Goal: Information Seeking & Learning: Find specific fact

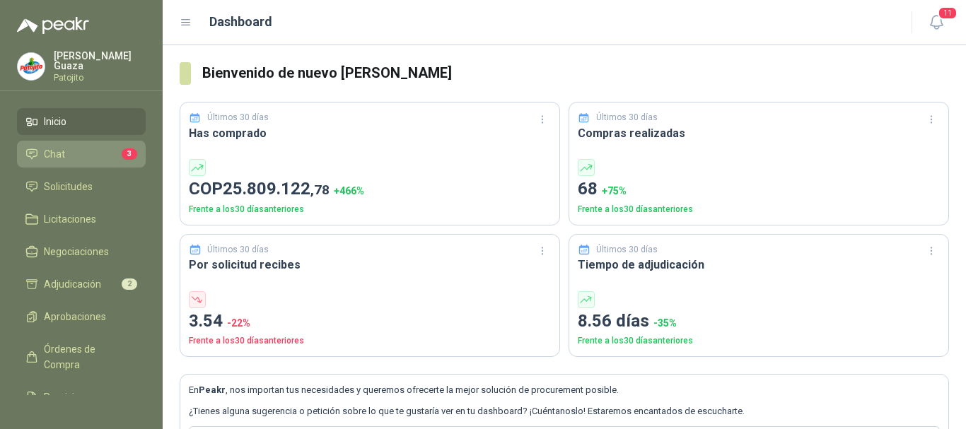
click at [71, 167] on link "Chat 3" at bounding box center [81, 154] width 129 height 27
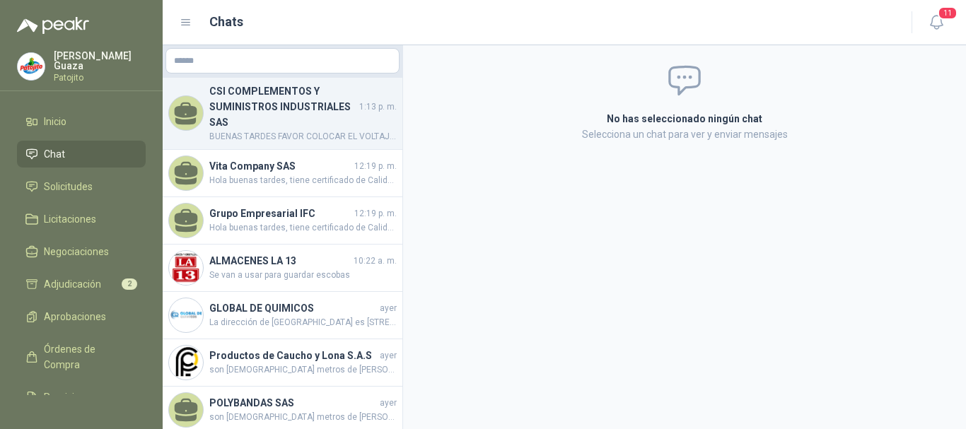
click at [306, 124] on h4 "CSI COMPLEMENTOS Y SUMINISTROS INDUSTRIALES SAS" at bounding box center [282, 106] width 147 height 47
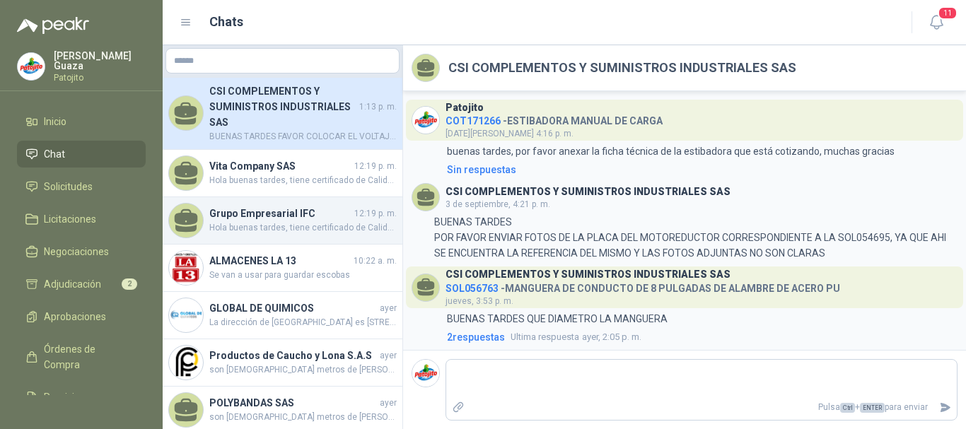
scroll to position [239, 0]
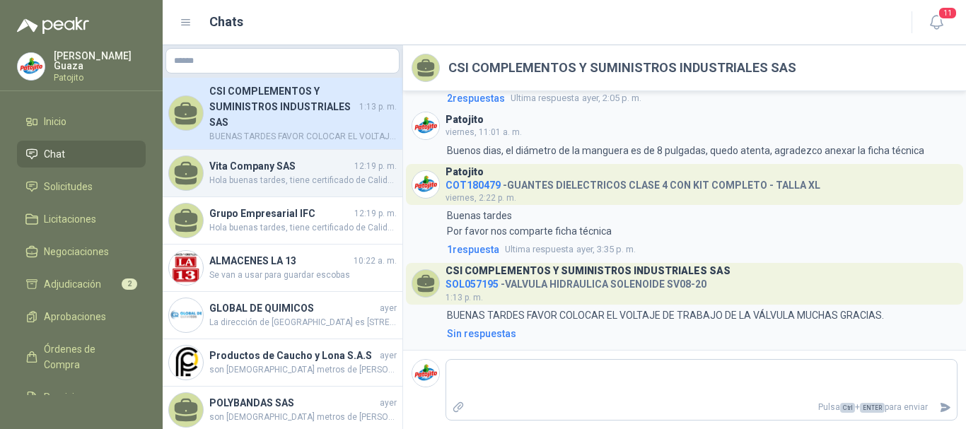
click at [313, 178] on span "Hola buenas tardes, tiene certificado de Calidad el agua destilada ? Por favor …" at bounding box center [302, 180] width 187 height 13
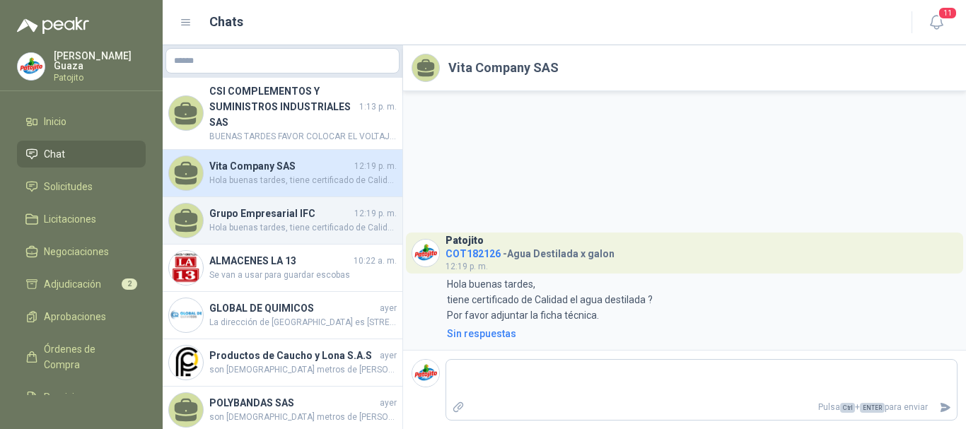
click at [294, 225] on span "Hola buenas tardes, tiene certificado de Calidad el agua destilada ? Por favor …" at bounding box center [302, 227] width 187 height 13
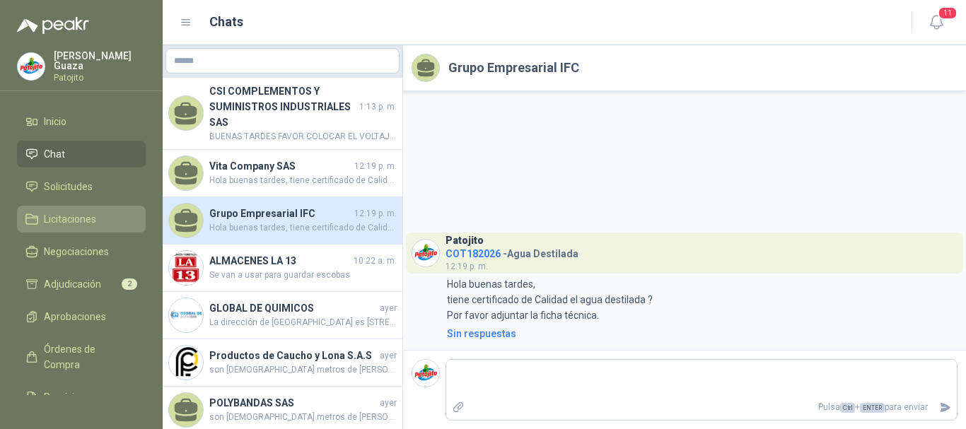
drag, startPoint x: 83, startPoint y: 221, endPoint x: 332, endPoint y: 206, distance: 250.2
click at [83, 221] on span "Licitaciones" at bounding box center [70, 219] width 52 height 16
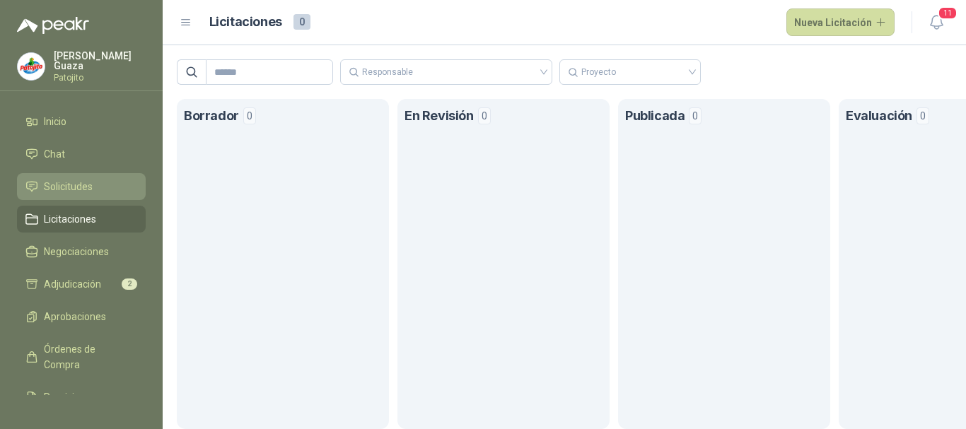
click at [74, 196] on link "Solicitudes" at bounding box center [81, 186] width 129 height 27
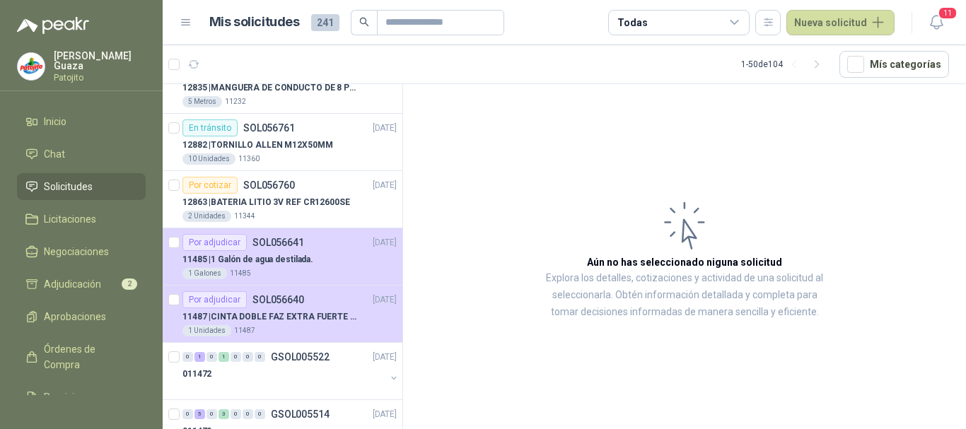
scroll to position [778, 0]
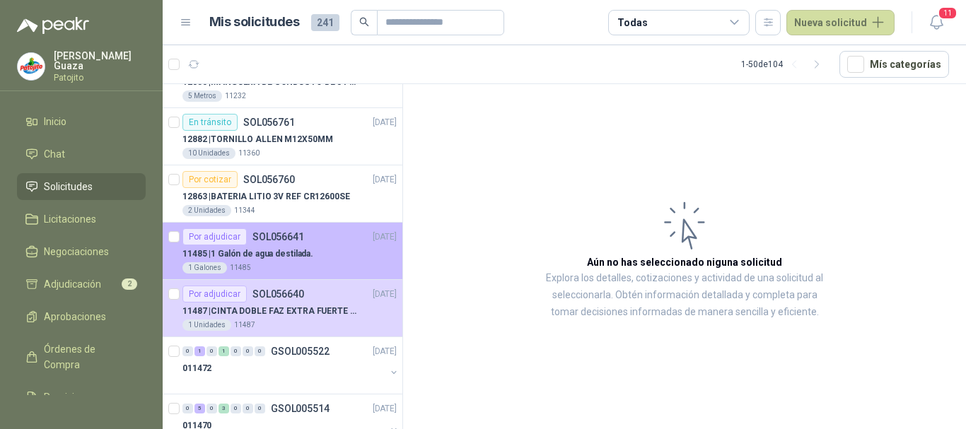
click at [317, 262] on div "11485 | 1 Galón de agua destilada." at bounding box center [289, 253] width 214 height 17
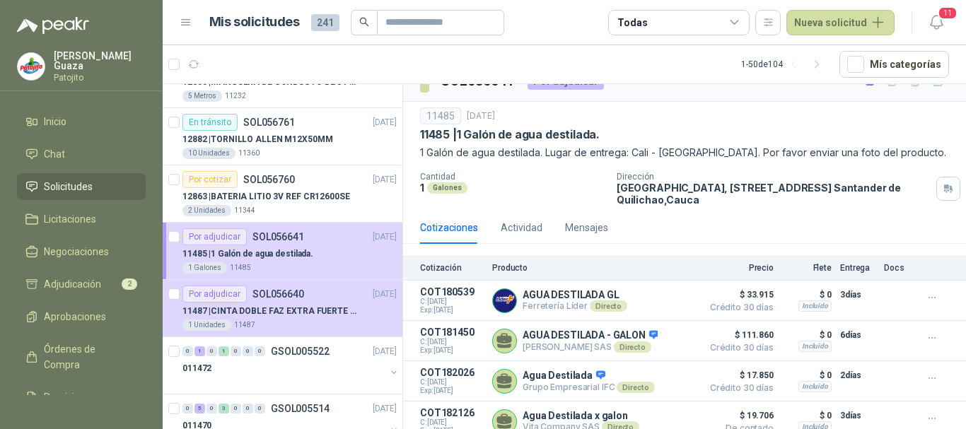
scroll to position [33, 0]
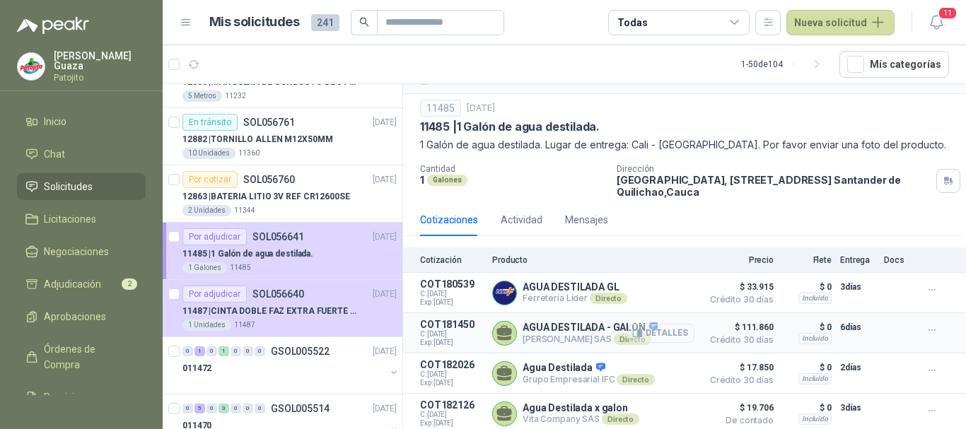
click at [636, 327] on button "Detalles" at bounding box center [661, 333] width 66 height 19
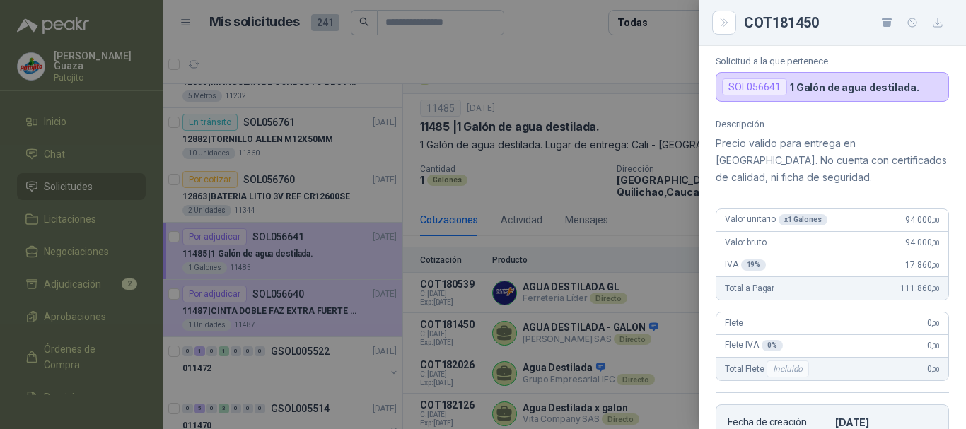
scroll to position [0, 0]
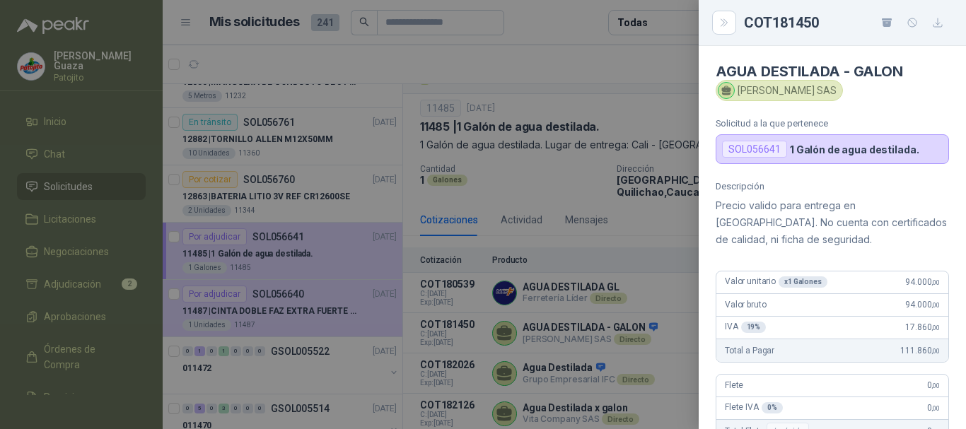
click at [644, 226] on div at bounding box center [483, 214] width 966 height 429
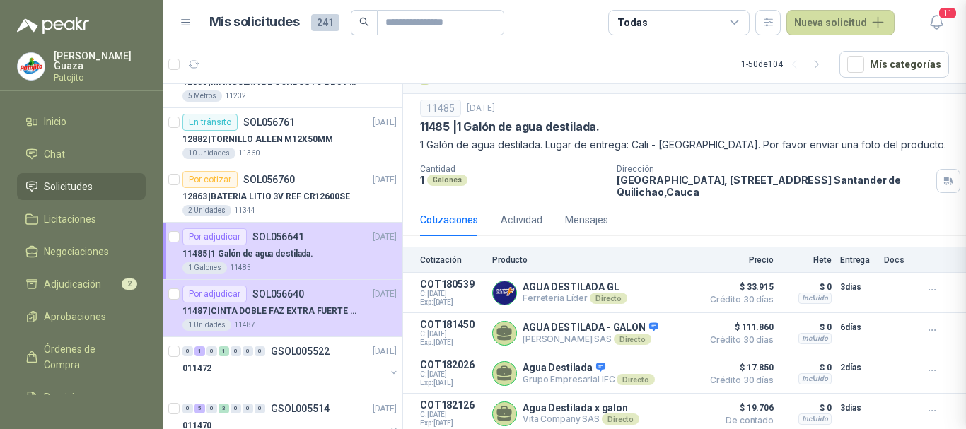
scroll to position [344, 0]
click at [646, 368] on button "Detalles" at bounding box center [661, 373] width 66 height 19
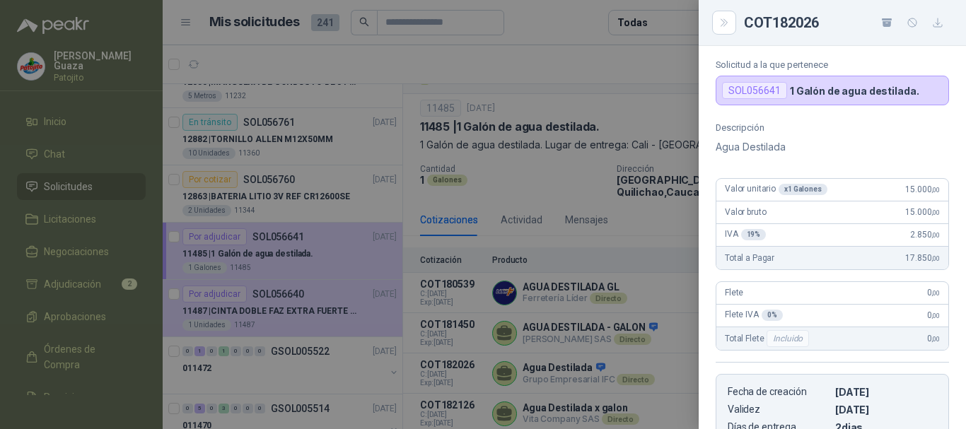
scroll to position [0, 0]
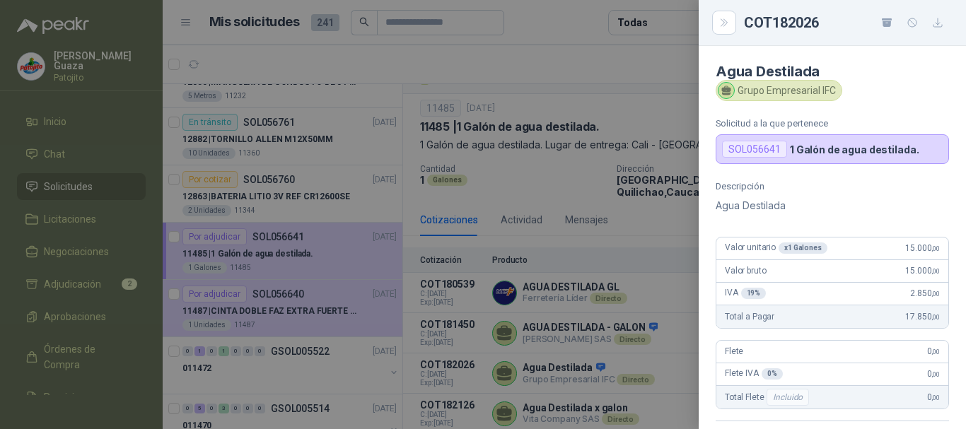
click at [630, 224] on div at bounding box center [483, 214] width 966 height 429
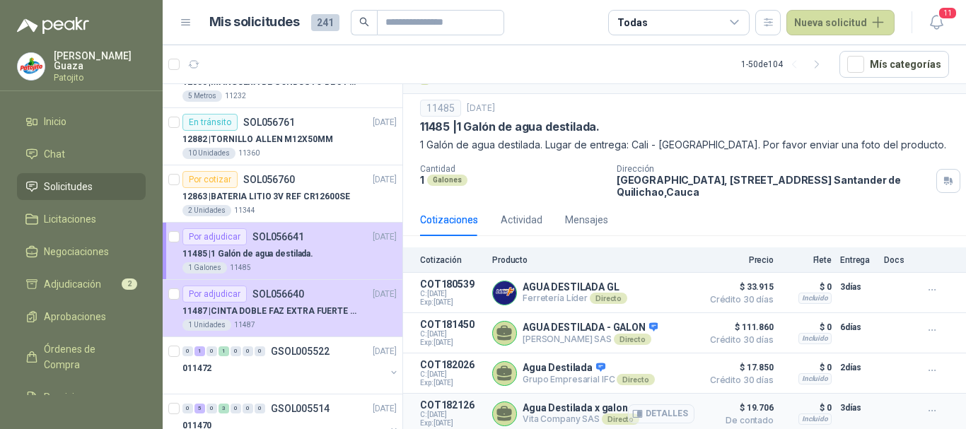
click at [639, 415] on button "Detalles" at bounding box center [661, 414] width 66 height 19
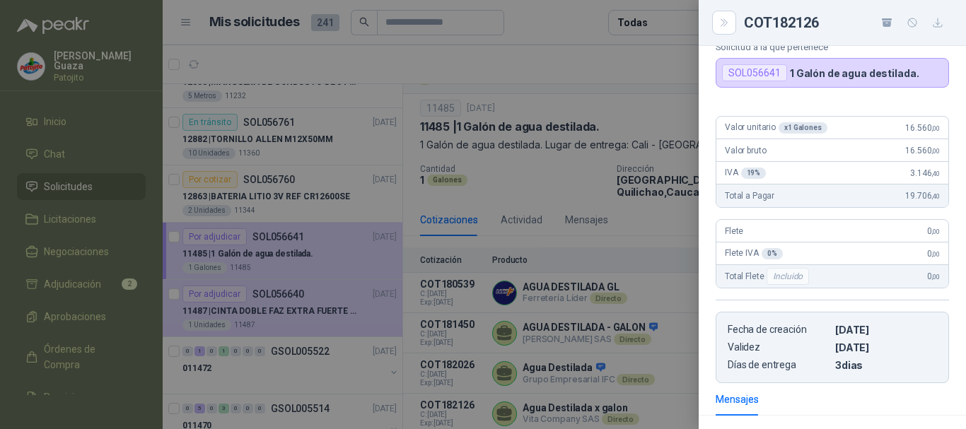
scroll to position [52, 0]
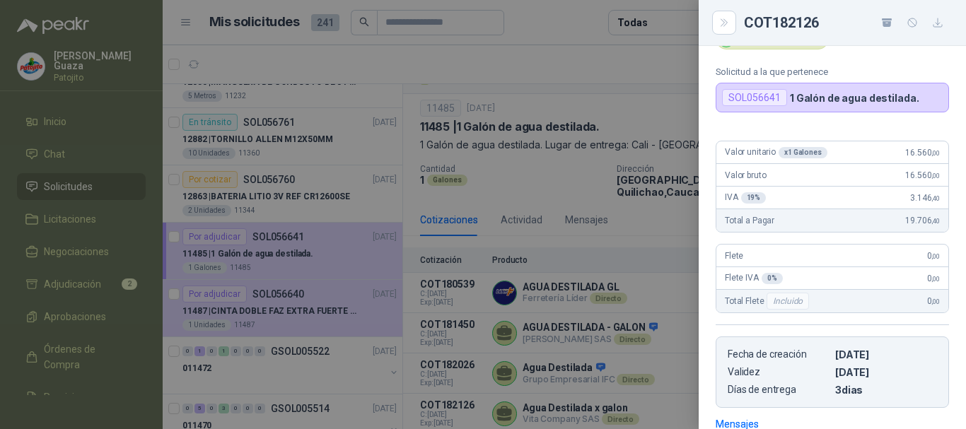
click at [653, 236] on div at bounding box center [483, 214] width 966 height 429
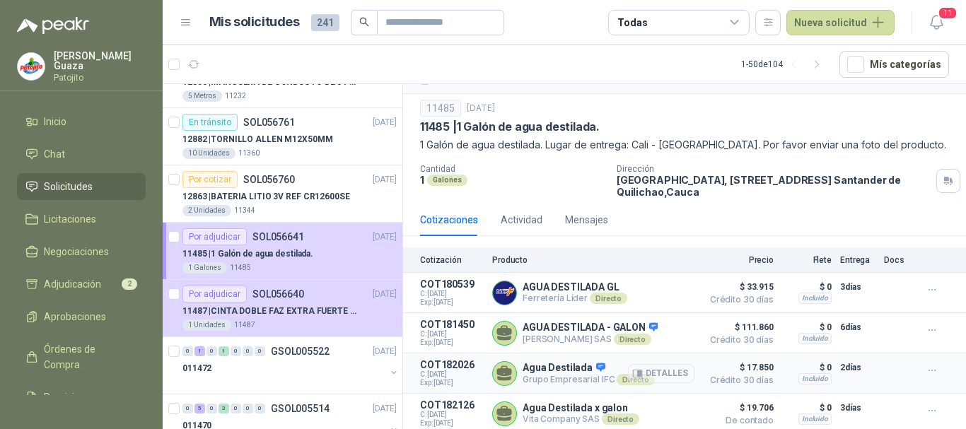
click at [663, 370] on button "Detalles" at bounding box center [661, 373] width 66 height 19
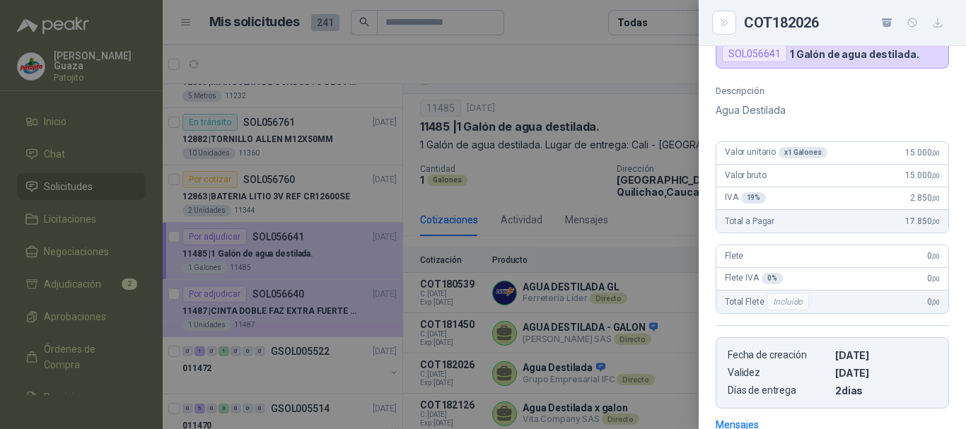
scroll to position [25, 0]
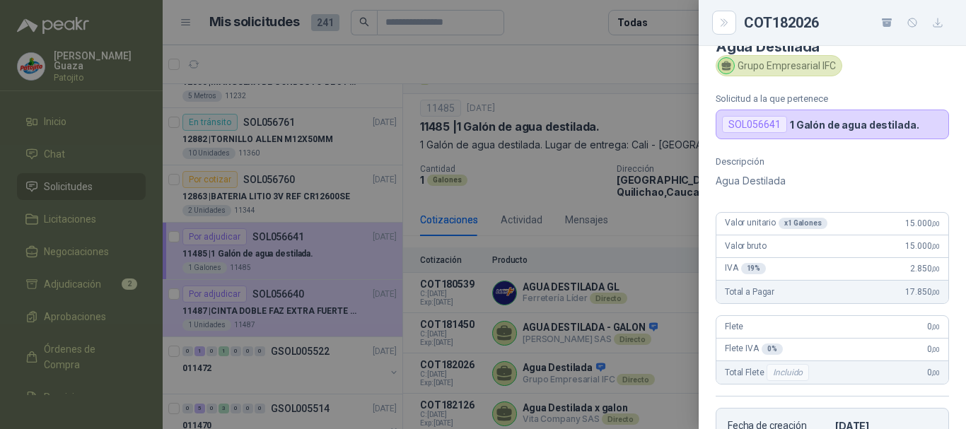
click at [637, 154] on div at bounding box center [483, 214] width 966 height 429
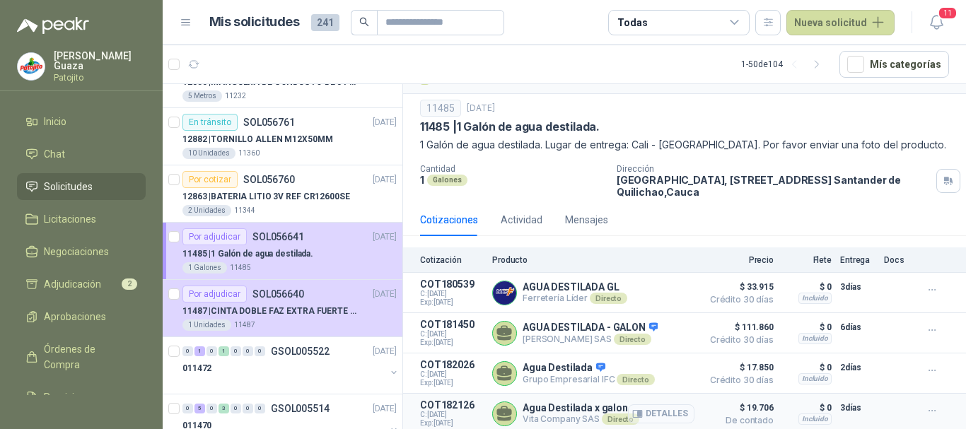
click at [644, 412] on button "Detalles" at bounding box center [661, 414] width 66 height 19
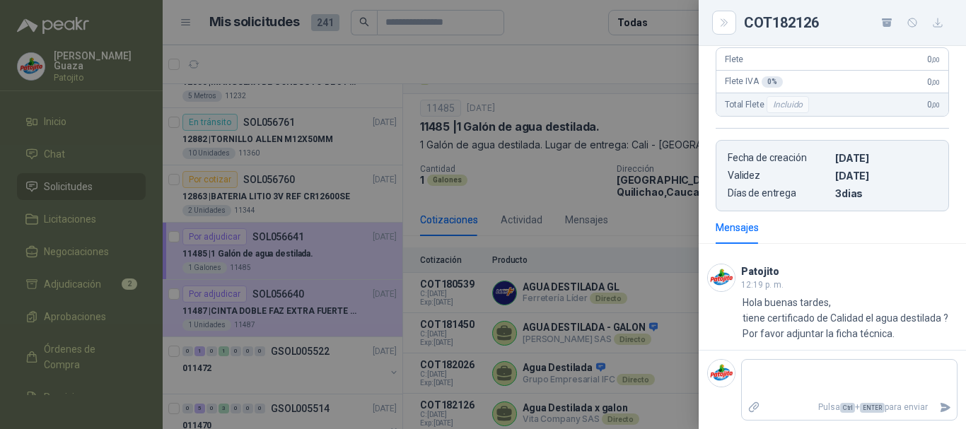
scroll to position [0, 0]
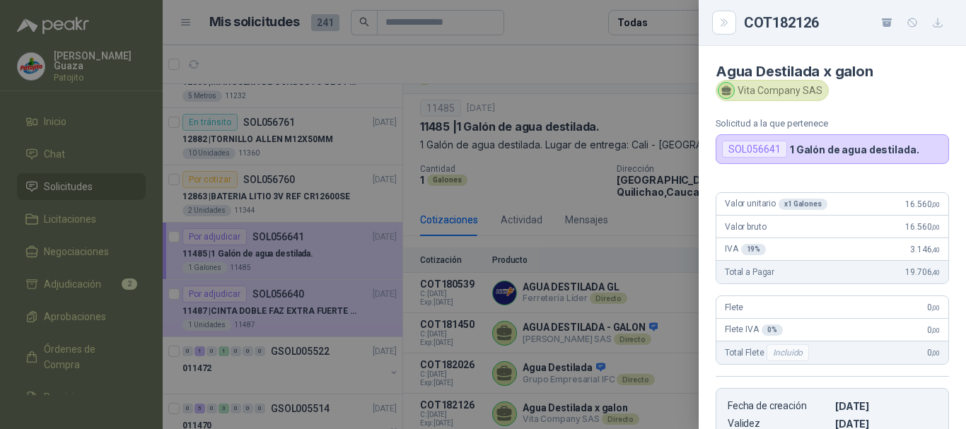
click at [502, 263] on div at bounding box center [483, 214] width 966 height 429
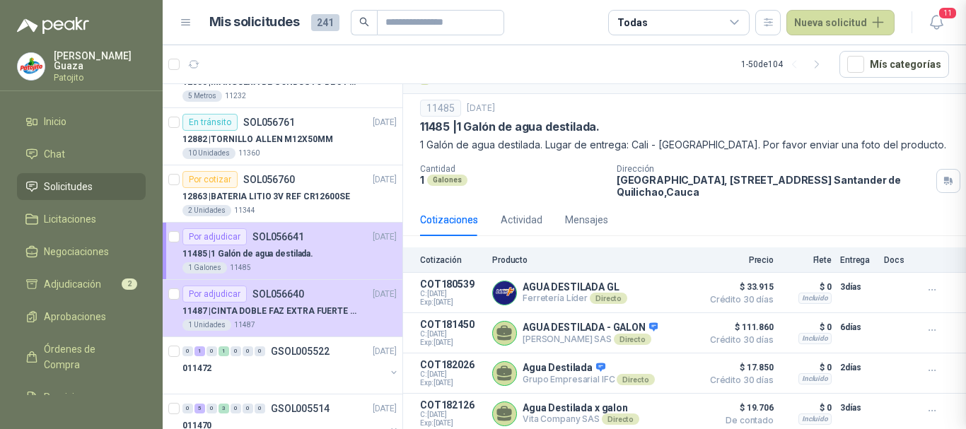
scroll to position [264, 0]
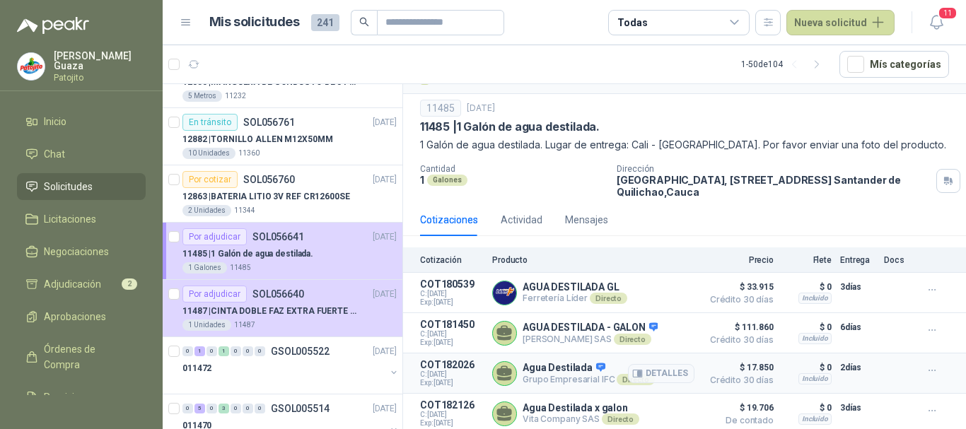
click at [547, 366] on p "Agua Destilada" at bounding box center [589, 368] width 132 height 13
click at [539, 414] on p "Vita Company SAS Directo" at bounding box center [581, 419] width 117 height 11
click at [530, 365] on p "Agua Destilada" at bounding box center [589, 368] width 132 height 13
click at [654, 366] on button "Detalles" at bounding box center [661, 373] width 66 height 19
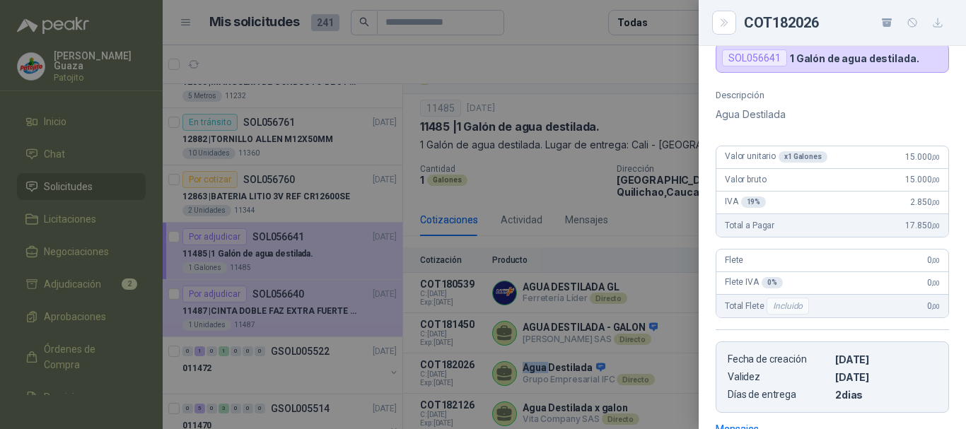
scroll to position [0, 0]
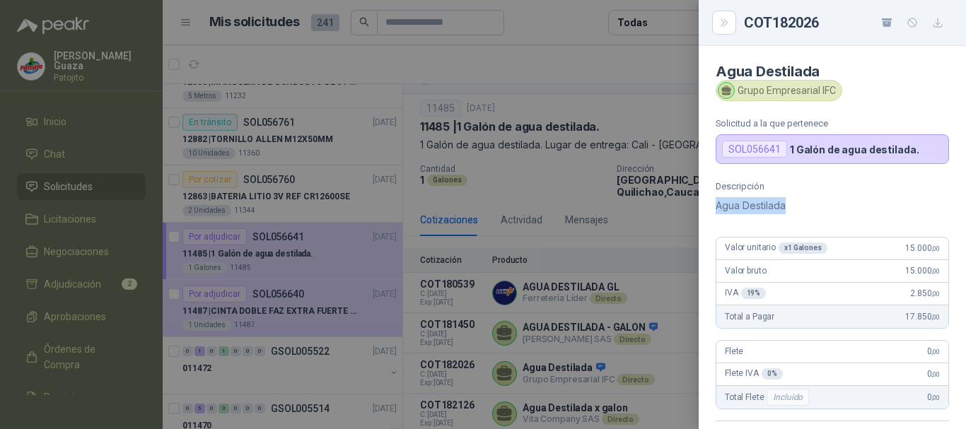
drag, startPoint x: 717, startPoint y: 206, endPoint x: 791, endPoint y: 204, distance: 74.3
click at [791, 204] on p "Agua Destilada" at bounding box center [832, 205] width 233 height 17
copy p "Agua Destilada"
click at [585, 132] on div at bounding box center [483, 214] width 966 height 429
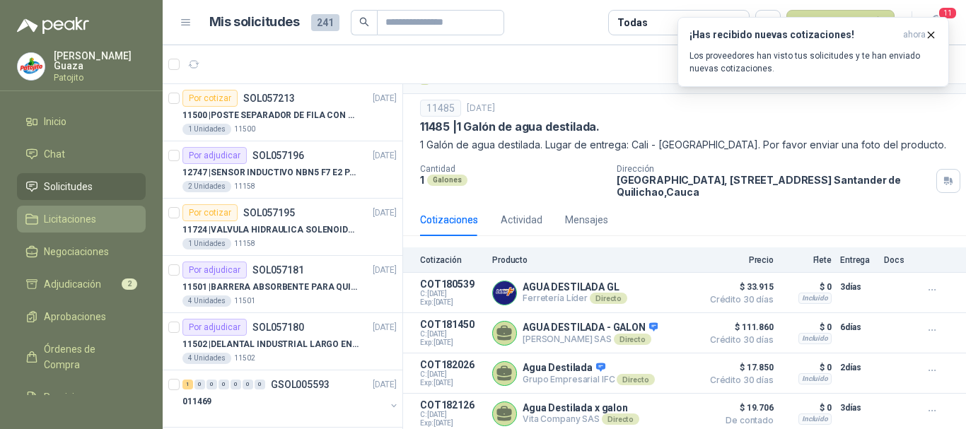
click at [78, 223] on span "Licitaciones" at bounding box center [70, 219] width 52 height 16
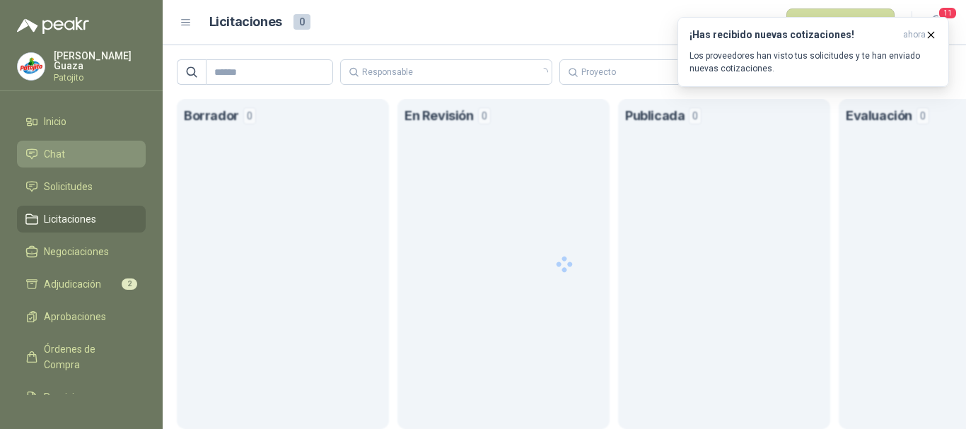
click at [89, 154] on li "Chat" at bounding box center [81, 154] width 112 height 16
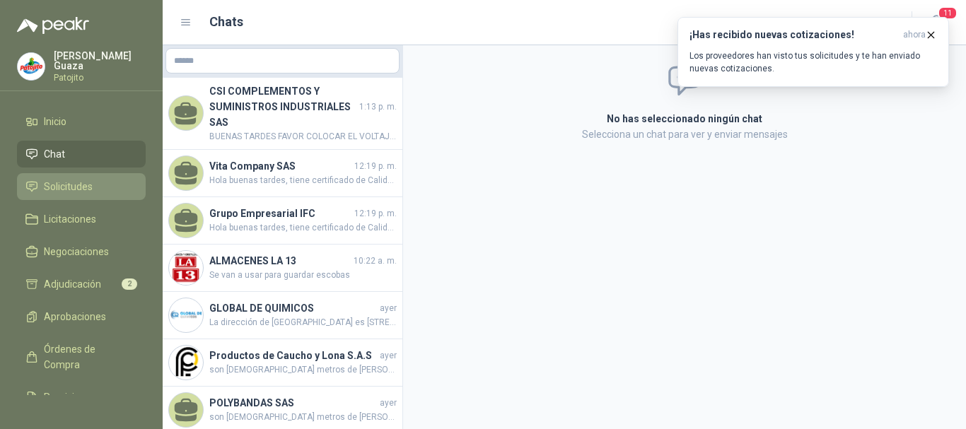
click at [100, 195] on link "Solicitudes" at bounding box center [81, 186] width 129 height 27
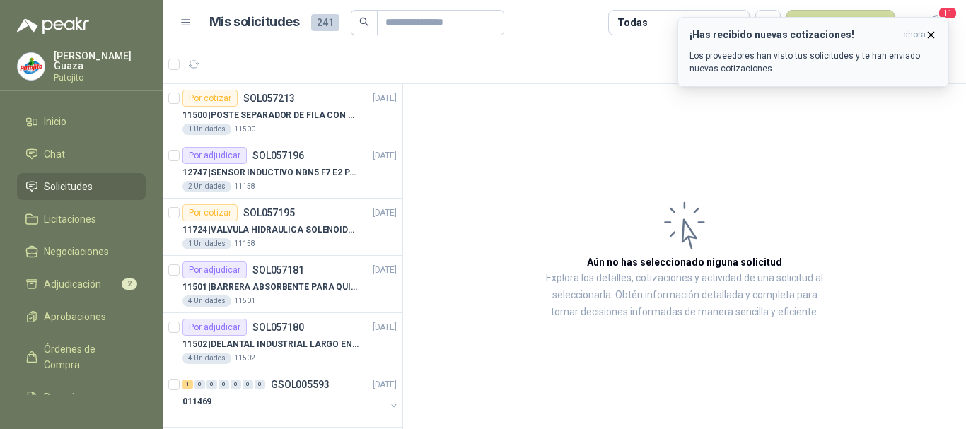
click at [932, 33] on icon "button" at bounding box center [931, 35] width 12 height 12
